Goal: Task Accomplishment & Management: Manage account settings

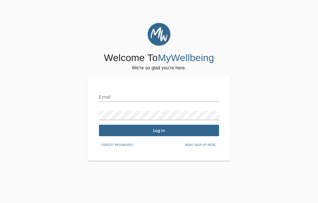
click at [124, 98] on input "text" at bounding box center [159, 96] width 120 height 9
type input "P"
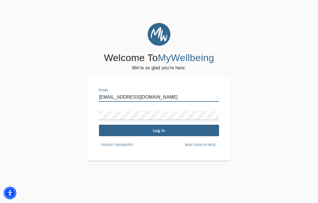
type input "[EMAIL_ADDRESS][DOMAIN_NAME]"
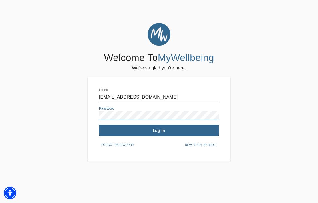
click at [120, 143] on span "Forgot password?" at bounding box center [117, 144] width 32 height 5
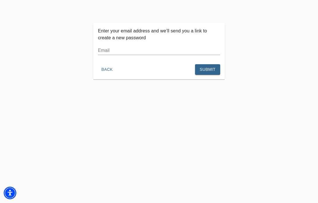
click at [110, 54] on input "text" at bounding box center [159, 50] width 122 height 9
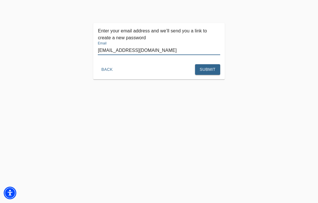
type input "[EMAIL_ADDRESS][DOMAIN_NAME]"
click at [209, 69] on span "Submit" at bounding box center [208, 69] width 16 height 7
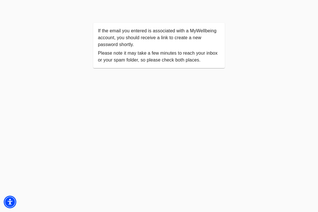
click at [253, 107] on div "If the email you entered is associated with a MyWellbeing account, you should r…" at bounding box center [159, 129] width 318 height 212
